Goal: Information Seeking & Learning: Learn about a topic

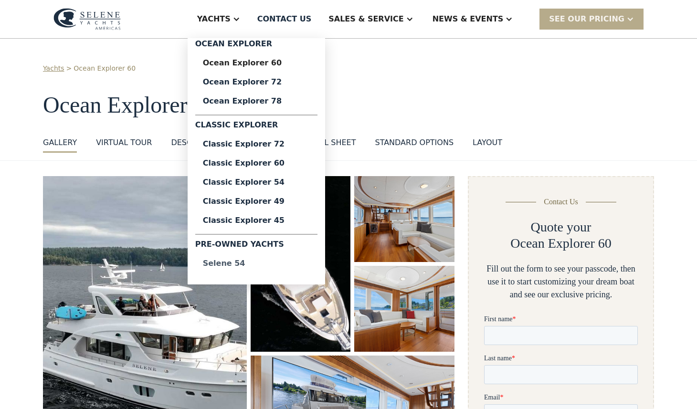
click at [270, 264] on div "Selene 54" at bounding box center [256, 264] width 107 height 8
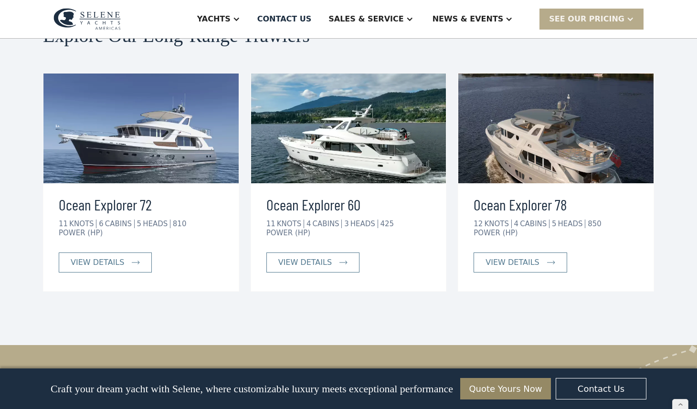
scroll to position [4435, 0]
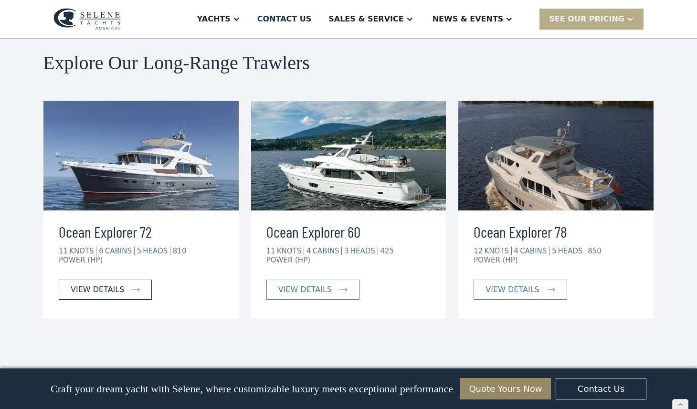
click at [115, 284] on div "view details" at bounding box center [97, 289] width 53 height 11
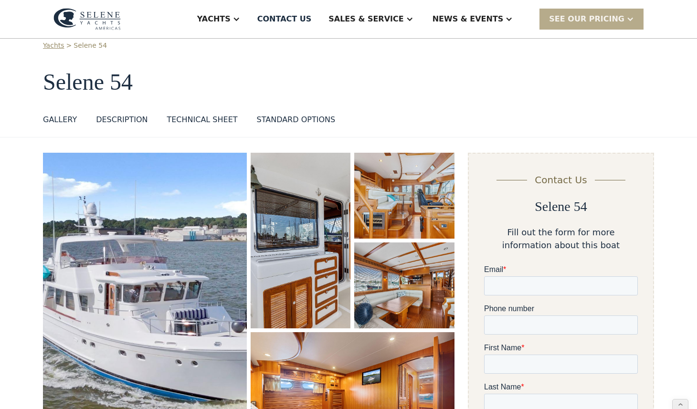
scroll to position [0, 0]
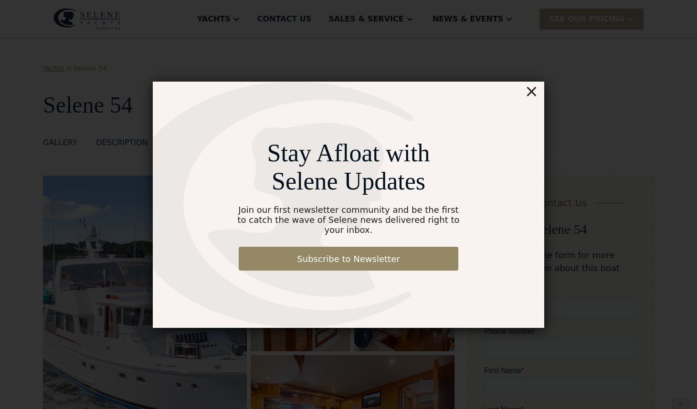
click at [530, 95] on div "×" at bounding box center [531, 91] width 14 height 19
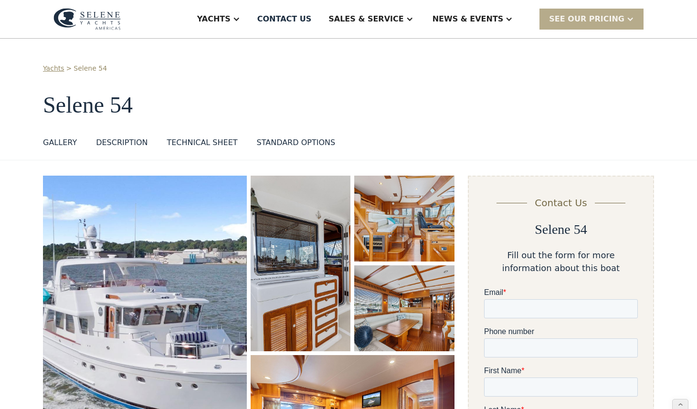
click at [530, 95] on h1 "Selene 54" at bounding box center [348, 105] width 611 height 25
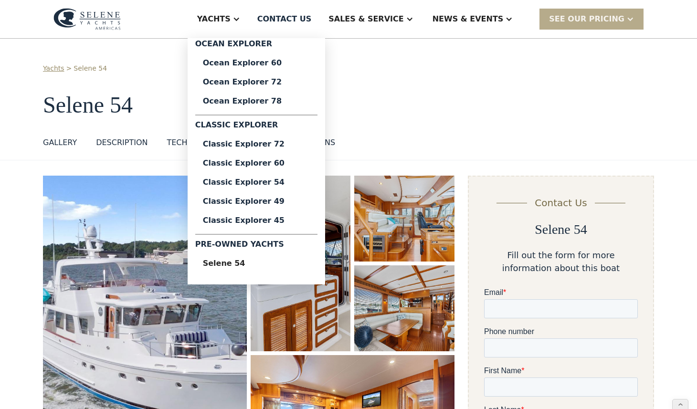
click at [230, 18] on div "Yachts" at bounding box center [213, 18] width 33 height 11
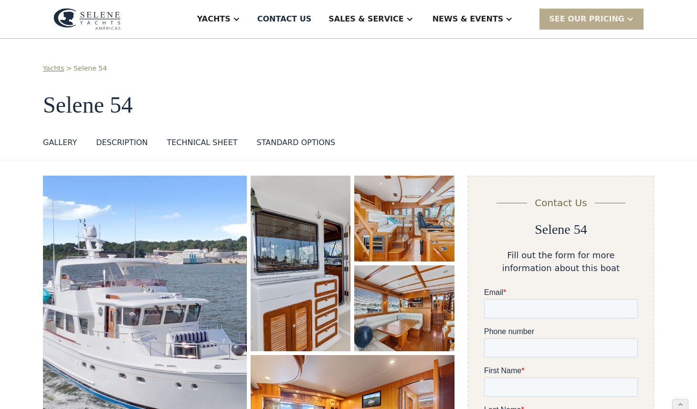
click at [113, 24] on img at bounding box center [86, 19] width 67 height 22
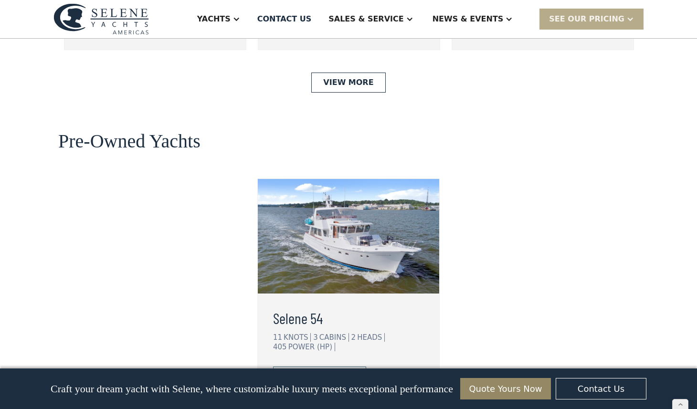
scroll to position [2385, 0]
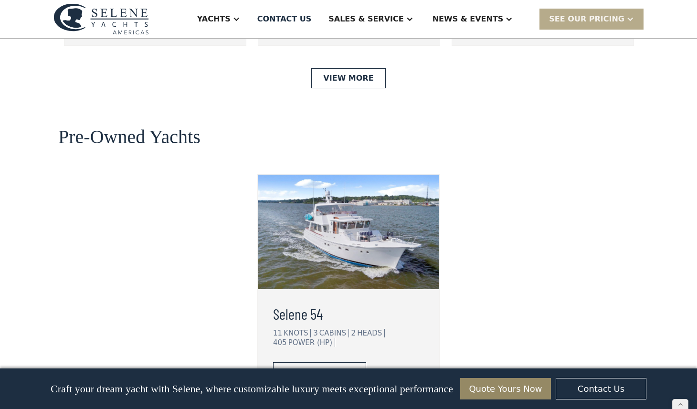
click at [316, 367] on div "view details" at bounding box center [311, 372] width 53 height 11
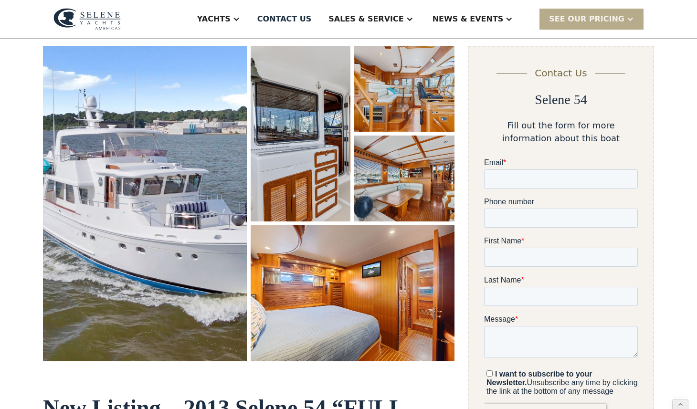
scroll to position [155, 0]
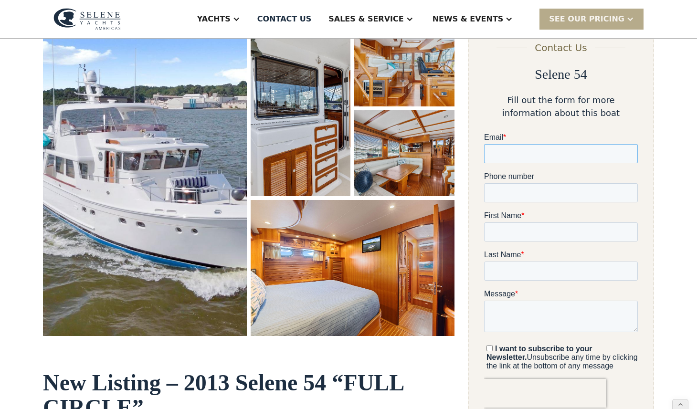
click at [527, 152] on input "Email *" at bounding box center [560, 153] width 154 height 19
type input "**********"
click at [533, 150] on input "**********" at bounding box center [560, 153] width 154 height 19
click at [509, 154] on input "**********" at bounding box center [560, 153] width 154 height 19
click at [506, 199] on input "Phone number" at bounding box center [560, 192] width 154 height 19
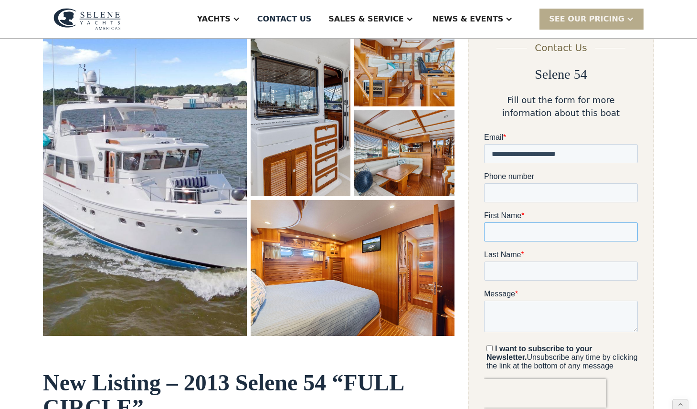
click at [499, 238] on input "First Name *" at bounding box center [560, 231] width 154 height 19
type input "*"
click at [510, 263] on input "Last Name *" at bounding box center [560, 271] width 154 height 19
type input "*"
click at [494, 307] on textarea "Message *" at bounding box center [560, 316] width 154 height 31
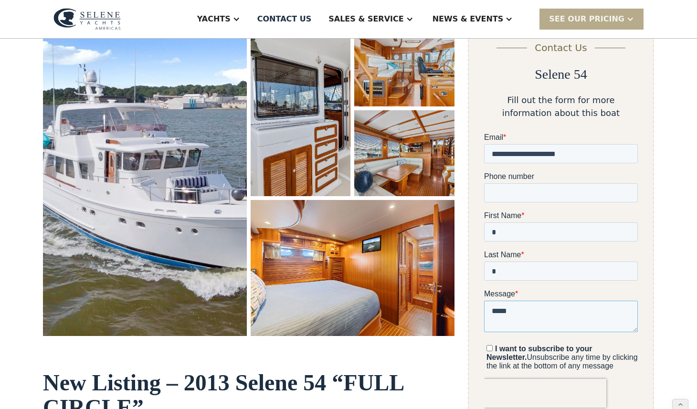
type textarea "****"
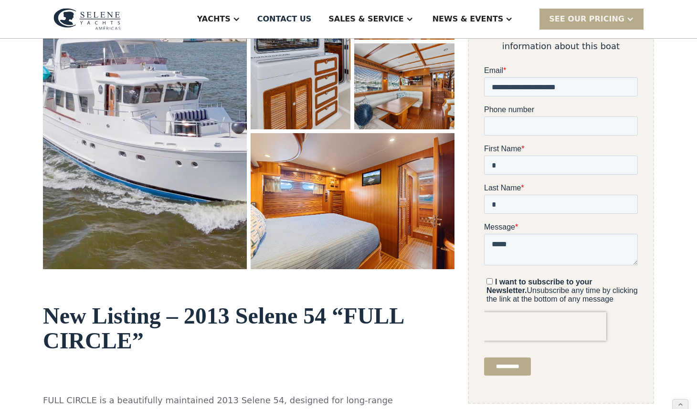
scroll to position [227, 0]
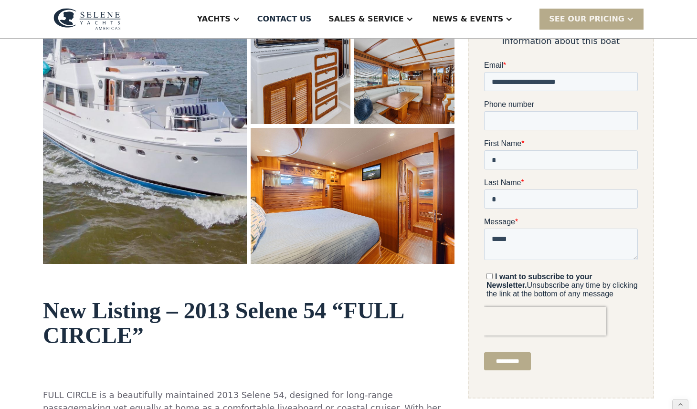
click at [530, 363] on input "**********" at bounding box center [506, 361] width 47 height 18
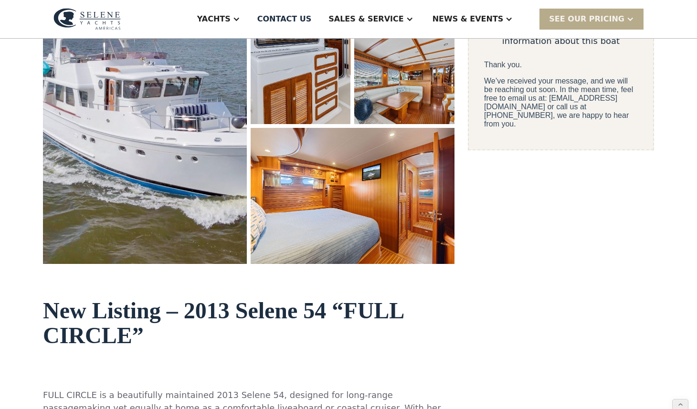
click at [534, 115] on p "We’ve received your message, and we will be reaching out soon. In the mean time…" at bounding box center [560, 103] width 154 height 52
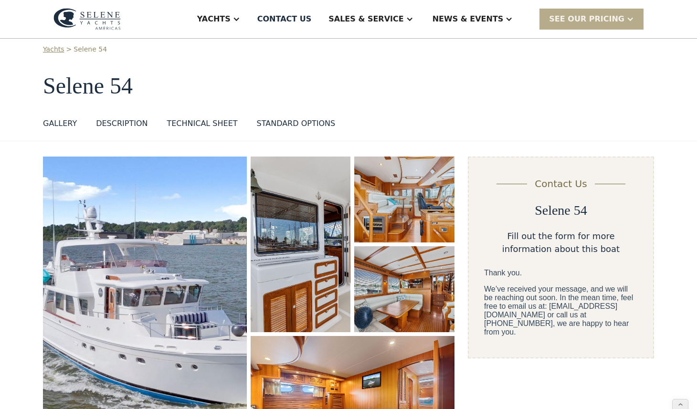
scroll to position [0, 0]
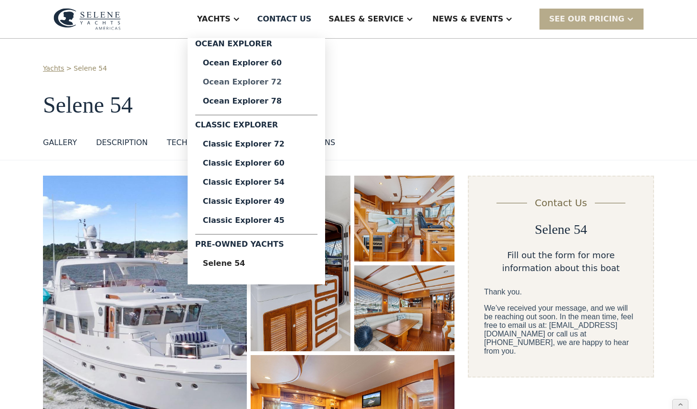
click at [293, 80] on div "Ocean Explorer 72" at bounding box center [256, 82] width 107 height 8
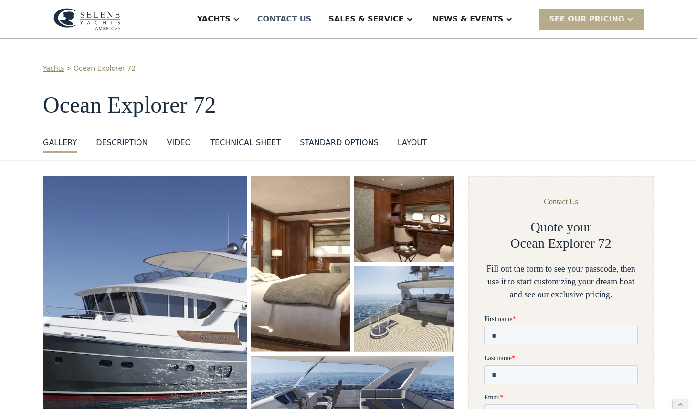
click at [312, 17] on div "Contact US" at bounding box center [284, 18] width 54 height 11
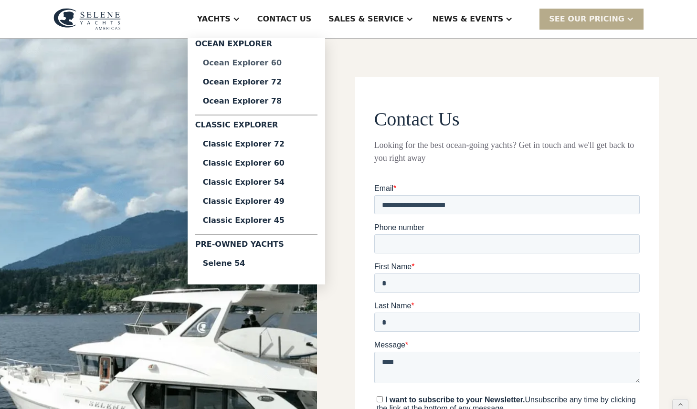
click at [263, 63] on div "Ocean Explorer 60" at bounding box center [256, 63] width 107 height 8
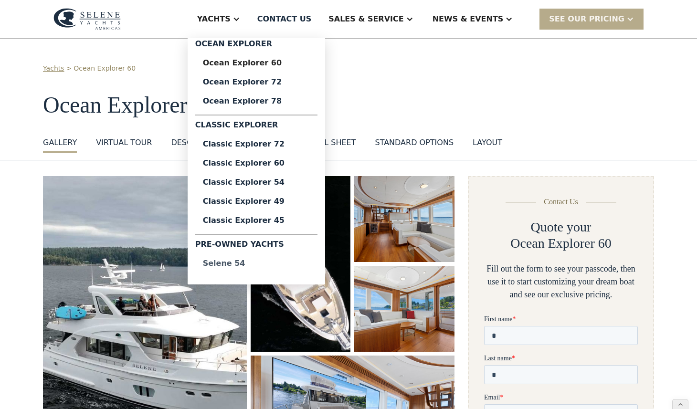
click at [260, 261] on div "Selene 54" at bounding box center [256, 264] width 107 height 8
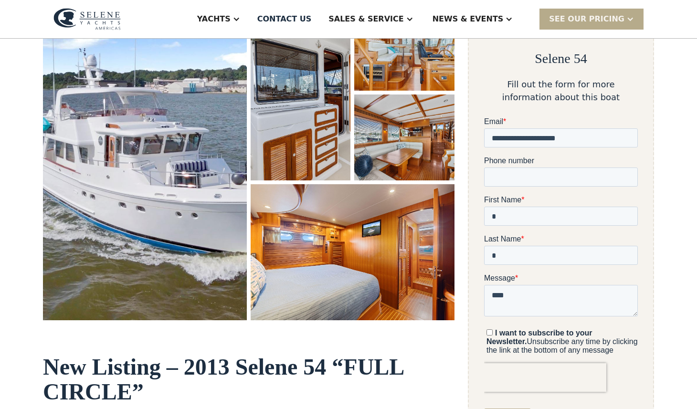
scroll to position [171, 0]
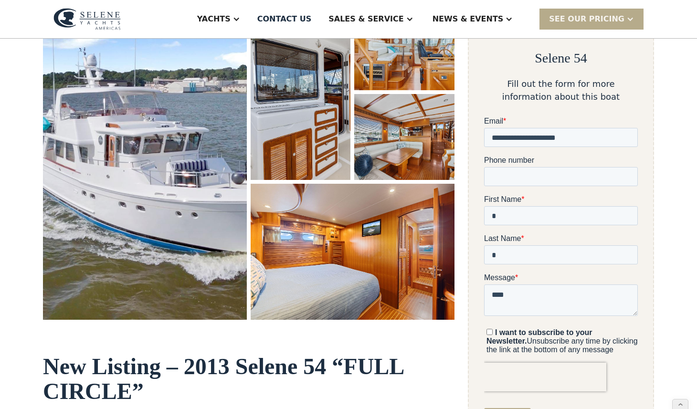
click at [193, 120] on img "open lightbox" at bounding box center [145, 161] width 204 height 315
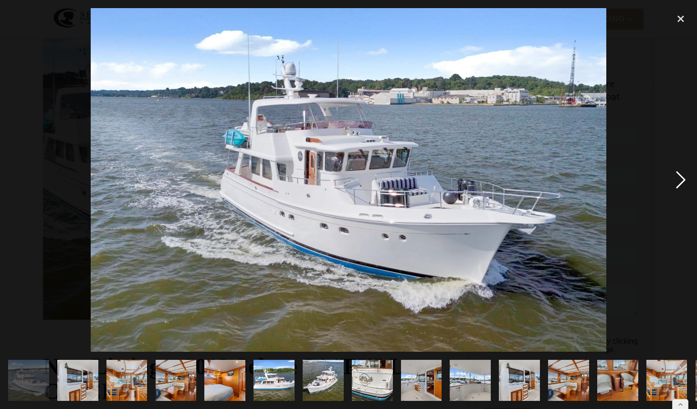
click at [681, 181] on div "next image" at bounding box center [680, 180] width 32 height 344
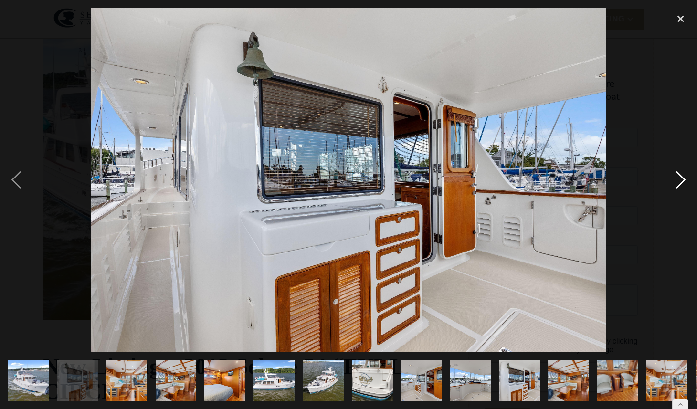
click at [681, 181] on div "next image" at bounding box center [680, 180] width 32 height 344
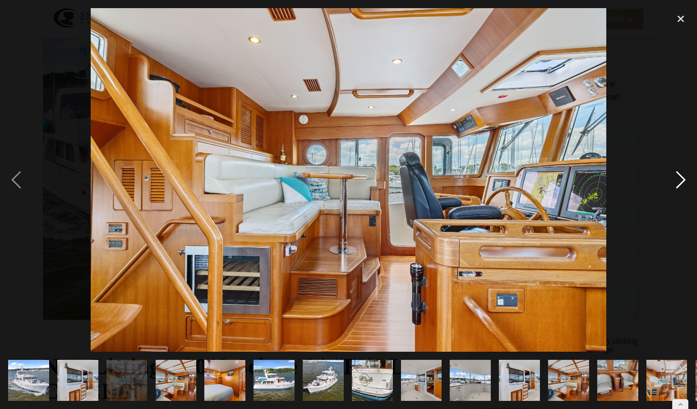
click at [681, 181] on div "next image" at bounding box center [680, 180] width 32 height 344
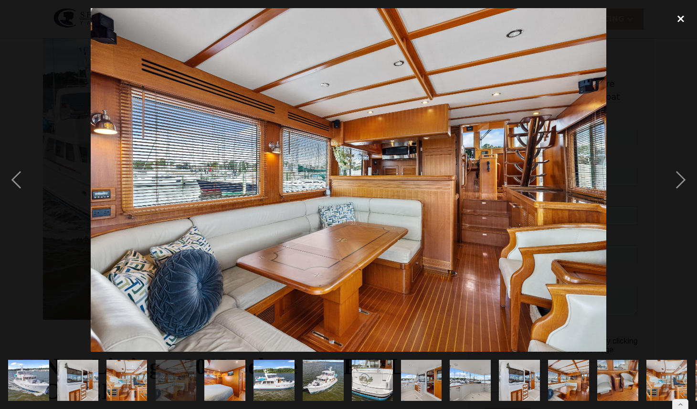
click at [681, 20] on div "close lightbox" at bounding box center [680, 18] width 32 height 21
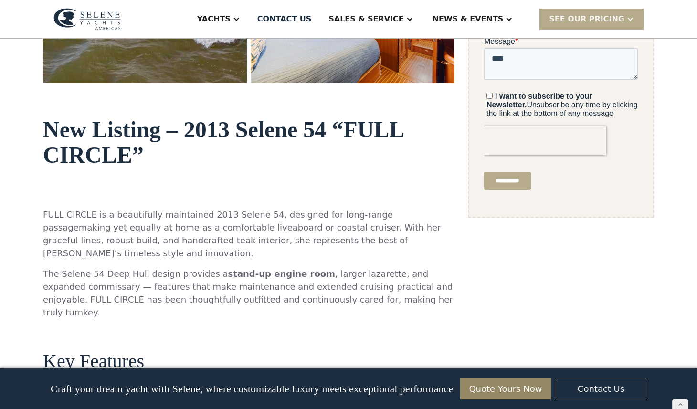
scroll to position [0, 0]
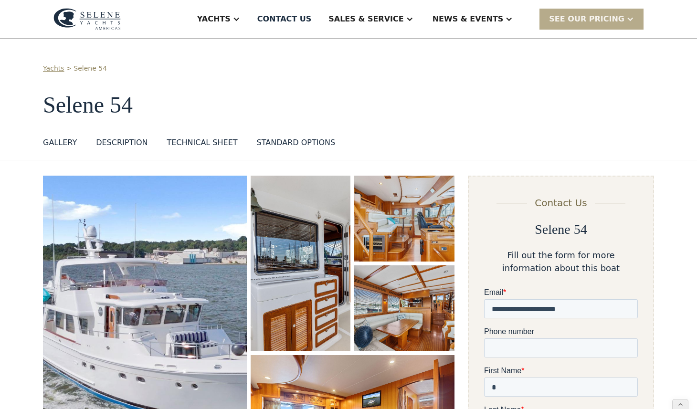
click at [110, 24] on img at bounding box center [86, 19] width 67 height 22
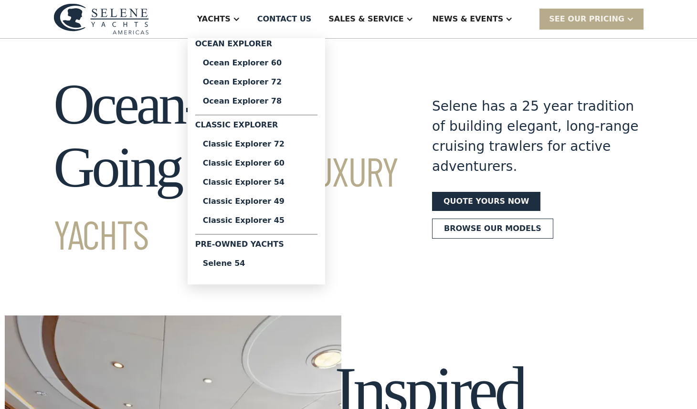
click at [279, 45] on div "Ocean Explorer" at bounding box center [256, 45] width 122 height 15
click at [267, 128] on div "Classic Explorer" at bounding box center [256, 126] width 122 height 15
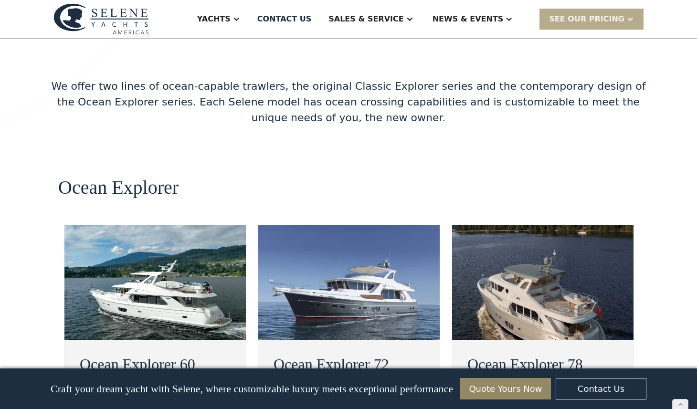
click at [136, 177] on h2 "Ocean Explorer" at bounding box center [118, 187] width 120 height 21
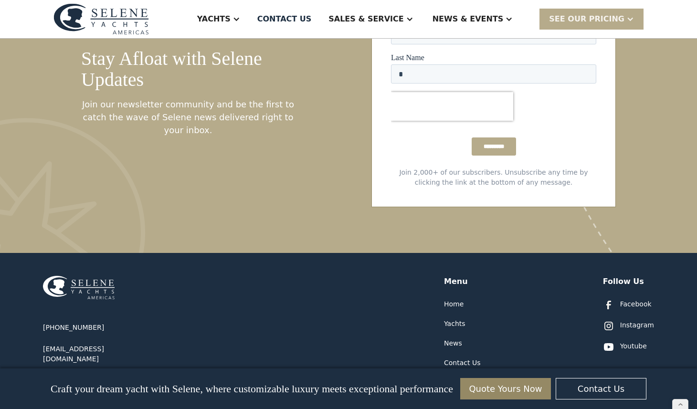
scroll to position [5157, 0]
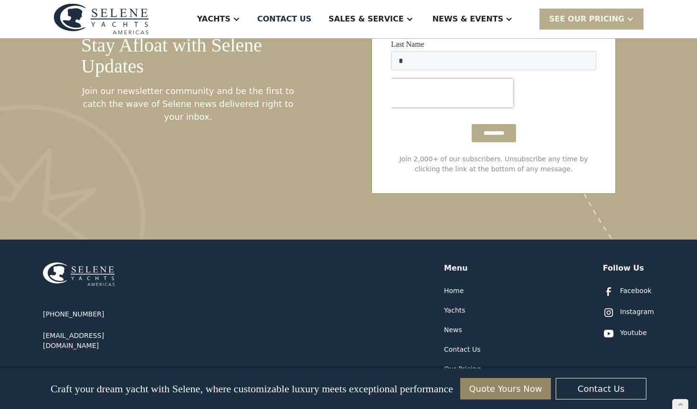
click at [451, 305] on div "Yachts" at bounding box center [454, 310] width 21 height 10
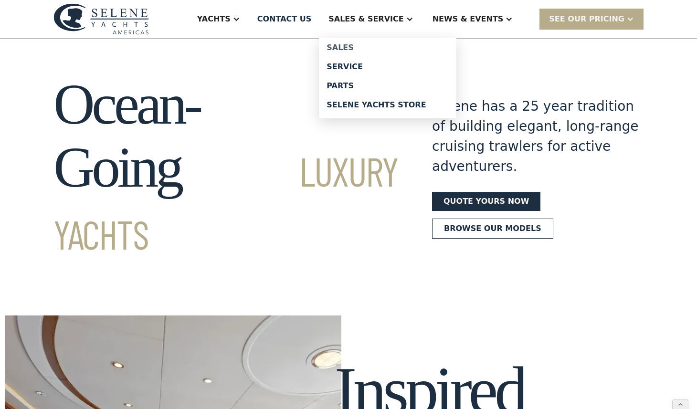
click at [371, 50] on div "Sales" at bounding box center [387, 48] width 122 height 8
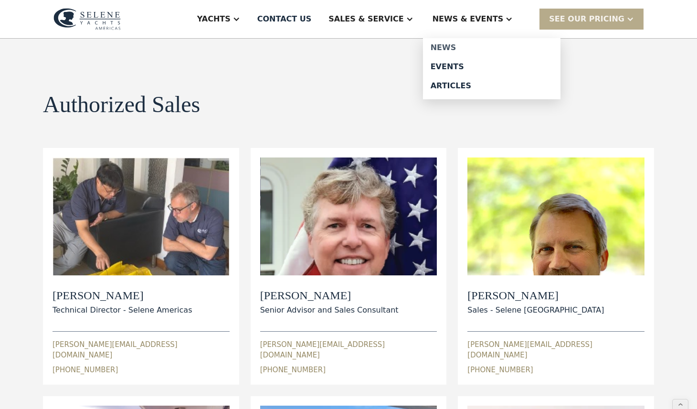
click at [462, 47] on div "News" at bounding box center [491, 48] width 122 height 8
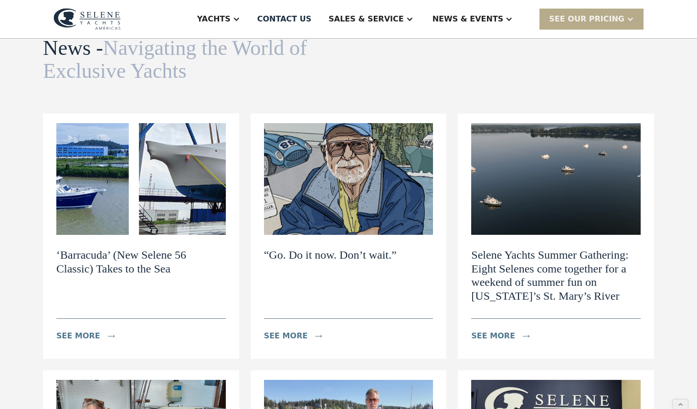
scroll to position [54, 0]
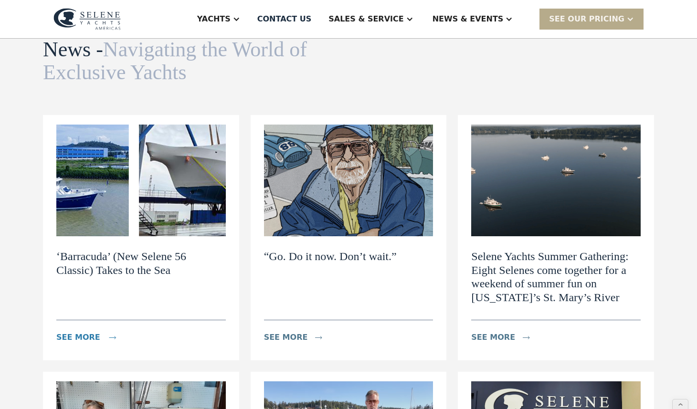
click at [90, 337] on div "see more" at bounding box center [78, 337] width 44 height 11
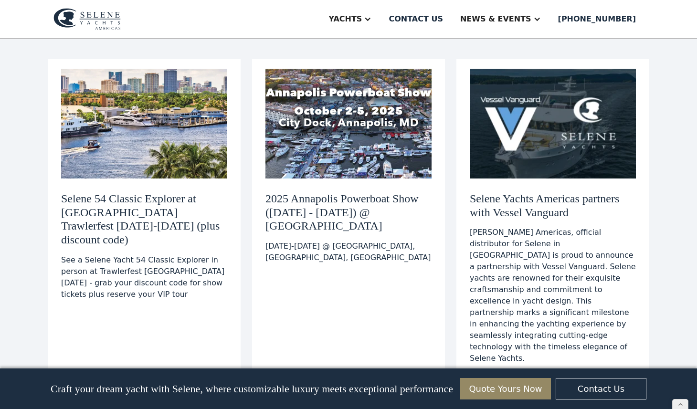
scroll to position [1310, 0]
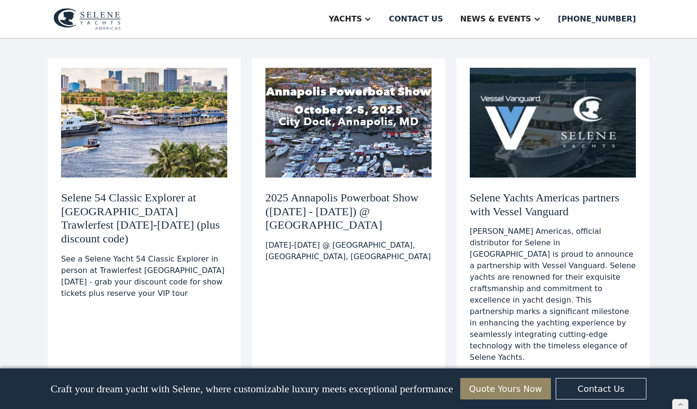
click at [163, 152] on img at bounding box center [144, 123] width 166 height 110
